Goal: Task Accomplishment & Management: Use online tool/utility

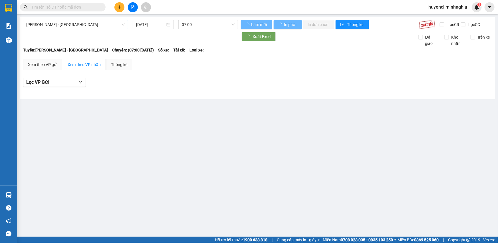
click at [106, 26] on span "[PERSON_NAME] - [GEOGRAPHIC_DATA]" at bounding box center [75, 24] width 99 height 9
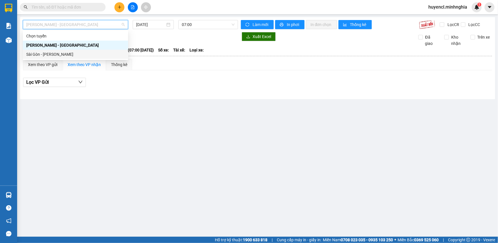
click at [63, 52] on div "Sài Gòn - [PERSON_NAME]" at bounding box center [75, 54] width 99 height 6
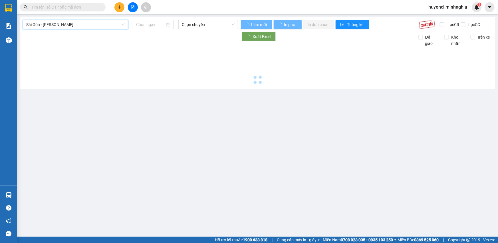
type input "[DATE]"
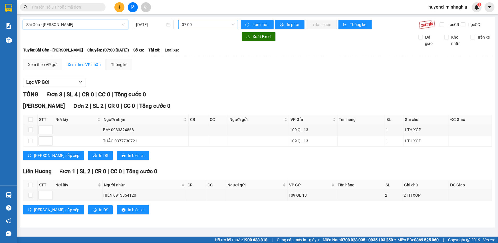
click at [200, 25] on span "07:00" at bounding box center [208, 24] width 53 height 9
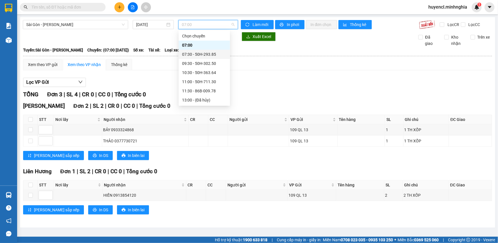
click at [209, 55] on div "07:30 - 50H-293.85" at bounding box center [204, 54] width 45 height 6
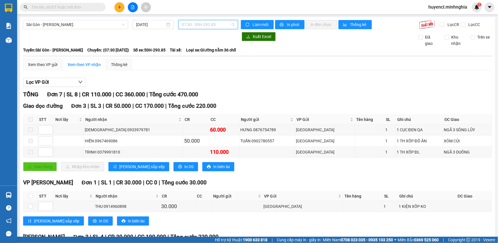
click at [188, 23] on span "07:30 - 50H-293.85" at bounding box center [208, 24] width 53 height 9
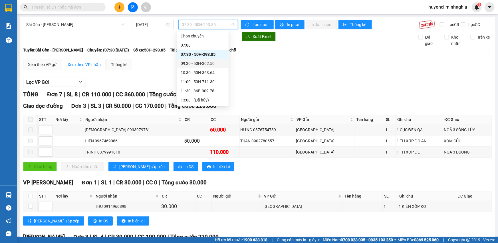
click at [210, 63] on div "09:30 - 50H-302.50" at bounding box center [203, 63] width 45 height 6
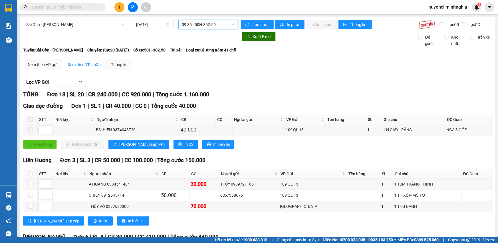
click at [225, 26] on span "09:30 - 50H-302.50" at bounding box center [208, 24] width 53 height 9
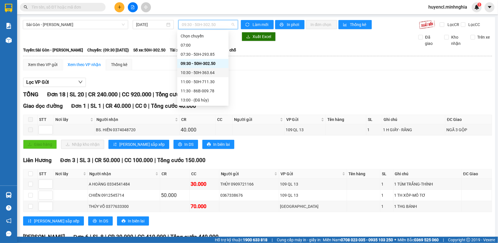
click at [222, 73] on div "10:30 - 50H-363.64" at bounding box center [203, 72] width 45 height 6
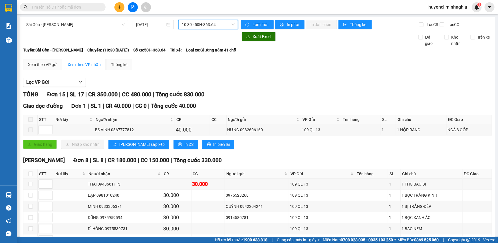
click at [214, 27] on span "10:30 - 50H-363.64" at bounding box center [208, 24] width 53 height 9
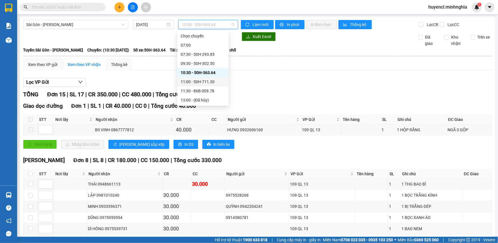
click at [214, 80] on div "11:00 - 50H-711.30" at bounding box center [203, 82] width 45 height 6
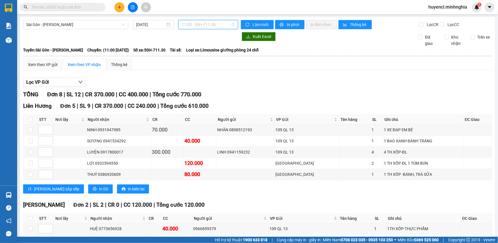
click at [215, 23] on span "11:00 - 50H-711.30" at bounding box center [208, 24] width 53 height 9
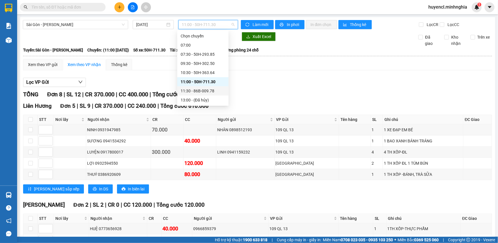
click at [214, 90] on div "11:30 - 86B-009.78" at bounding box center [203, 91] width 45 height 6
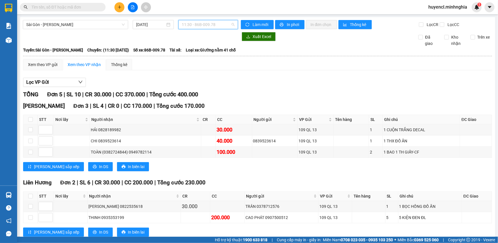
click at [218, 25] on span "11:30 - 86B-009.78" at bounding box center [208, 24] width 53 height 9
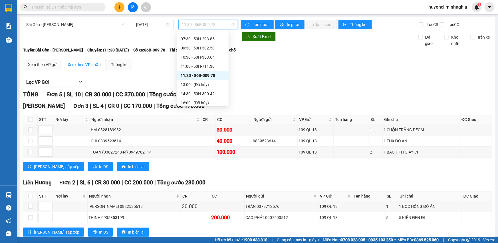
scroll to position [12, 0]
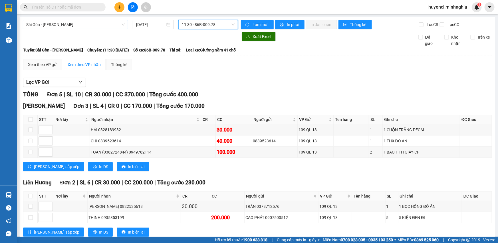
click at [111, 25] on span "Sài Gòn - [PERSON_NAME]" at bounding box center [75, 24] width 99 height 9
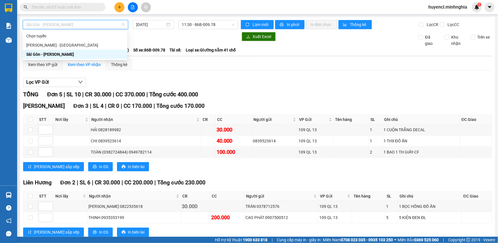
click at [60, 54] on div "Sài Gòn - [PERSON_NAME]" at bounding box center [75, 54] width 98 height 6
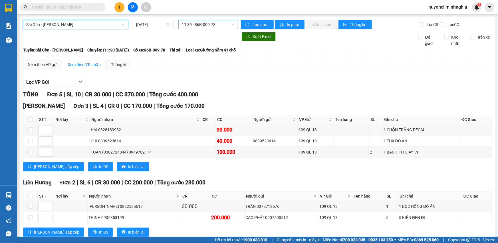
click at [226, 23] on span "11:30 - 86B-009.78" at bounding box center [208, 24] width 53 height 9
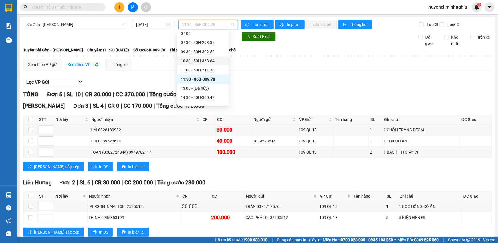
scroll to position [64, 0]
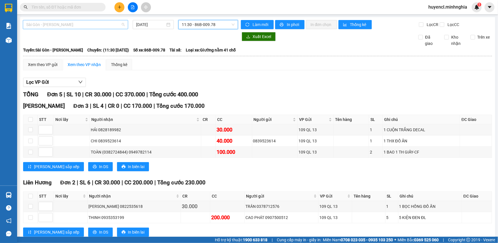
click at [110, 27] on span "Sài Gòn - [PERSON_NAME]" at bounding box center [75, 24] width 99 height 9
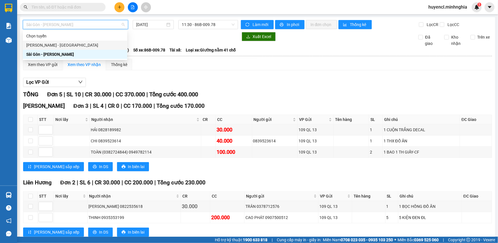
click at [68, 45] on div "[PERSON_NAME] - [GEOGRAPHIC_DATA]" at bounding box center [75, 45] width 98 height 6
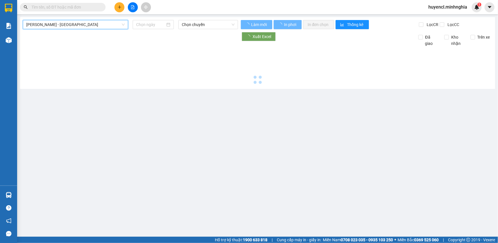
type input "[DATE]"
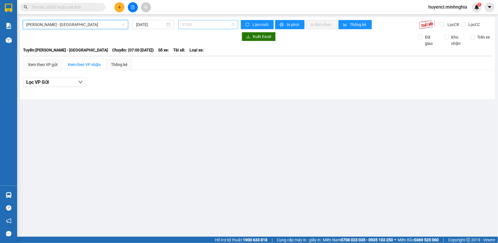
click at [220, 27] on span "07:00" at bounding box center [208, 24] width 53 height 9
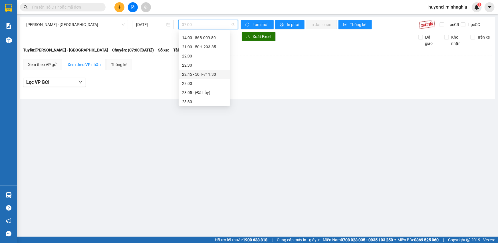
scroll to position [45, 0]
